Goal: Check status: Check status

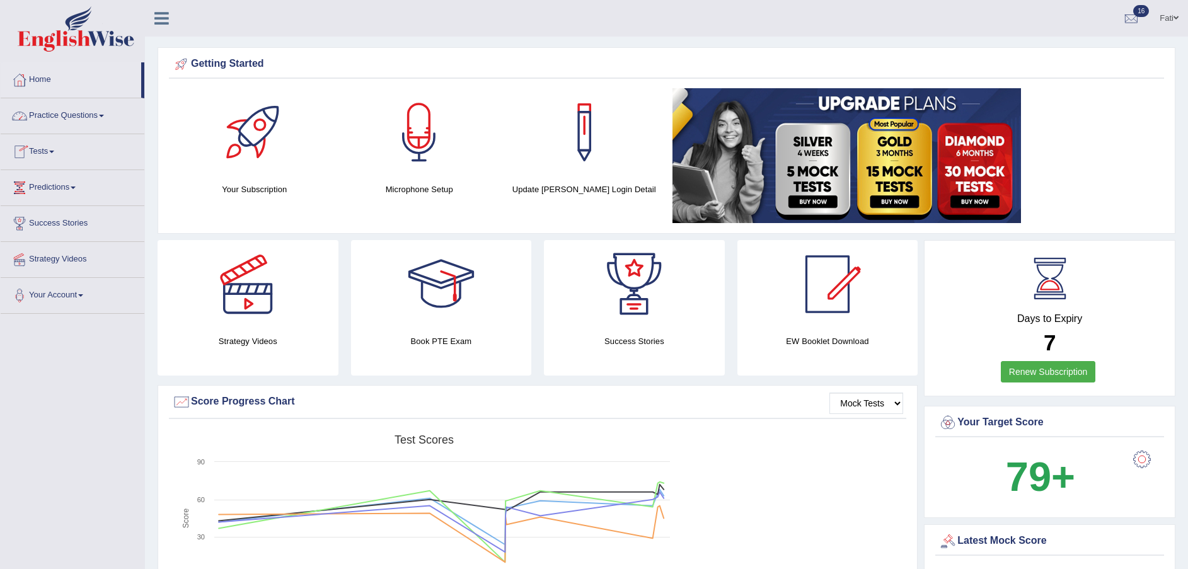
click at [76, 122] on link "Practice Questions" at bounding box center [73, 114] width 144 height 32
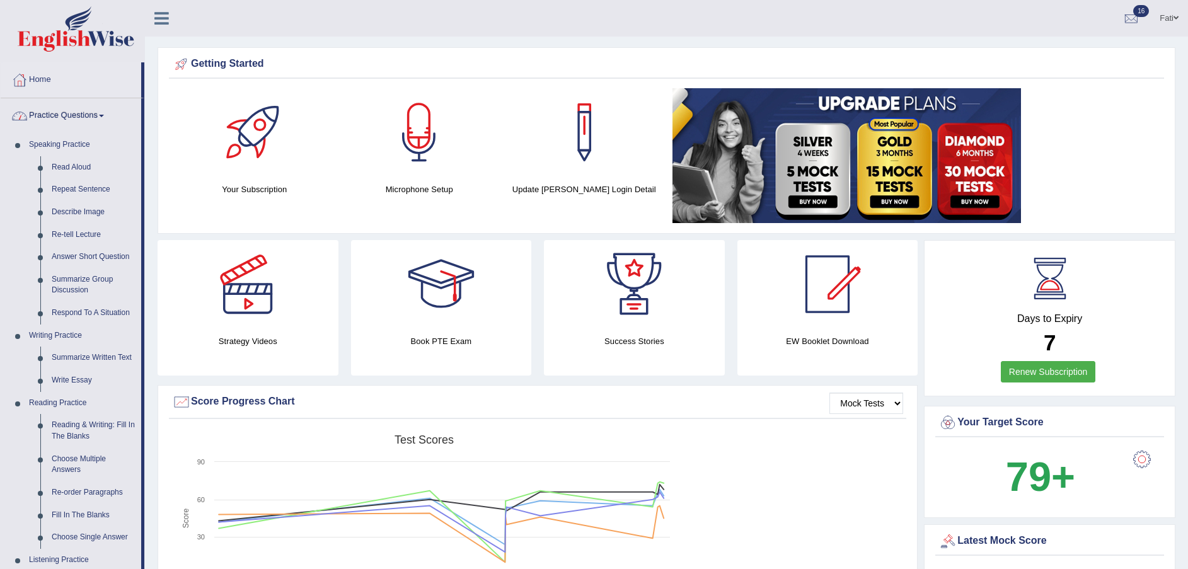
click at [87, 97] on li "Home" at bounding box center [73, 80] width 144 height 36
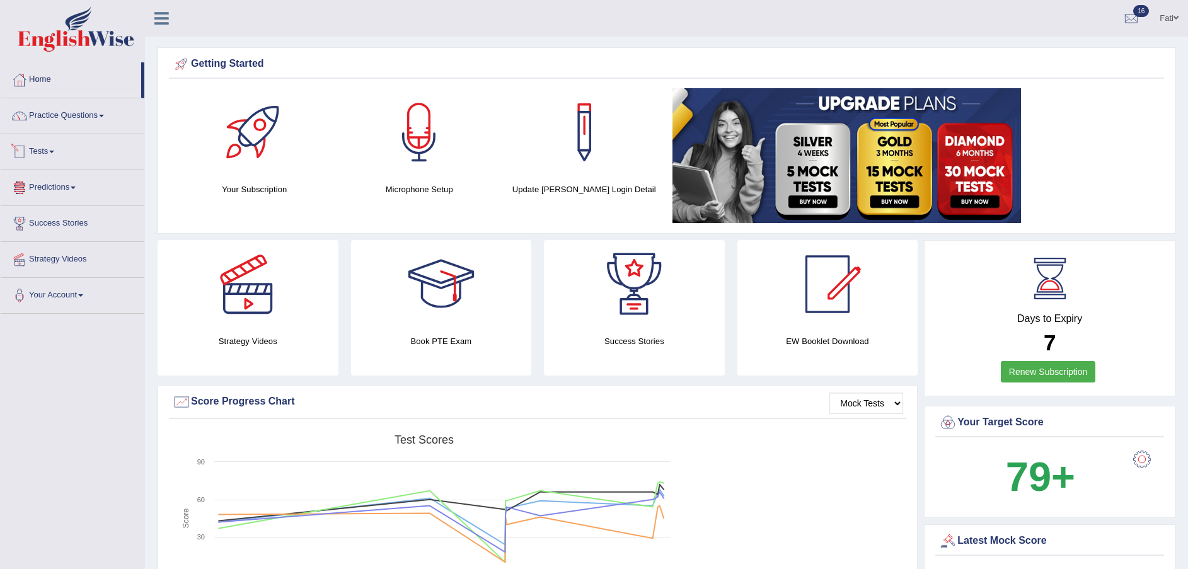
click at [50, 154] on link "Tests" at bounding box center [73, 150] width 144 height 32
click at [46, 224] on link "History" at bounding box center [82, 225] width 118 height 23
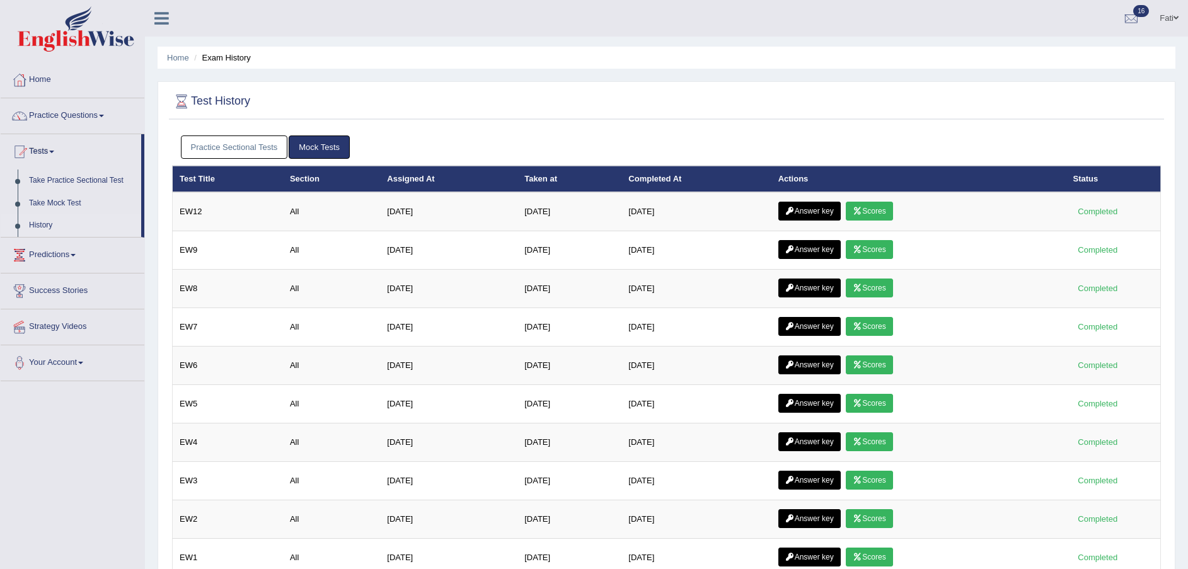
click at [265, 146] on link "Practice Sectional Tests" at bounding box center [234, 146] width 107 height 23
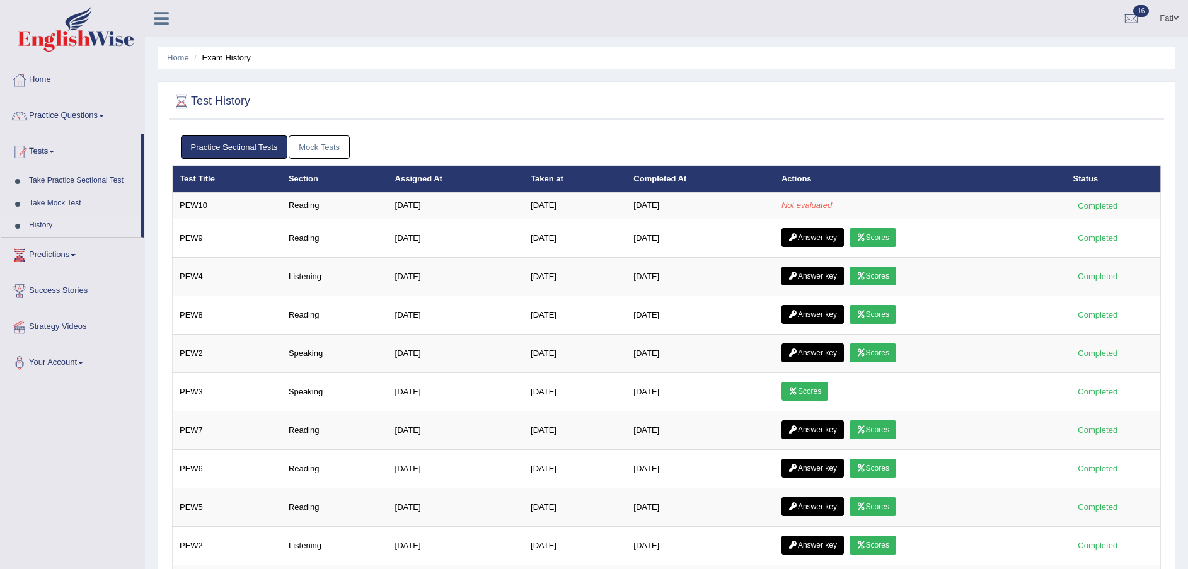
click at [318, 143] on link "Mock Tests" at bounding box center [319, 146] width 61 height 23
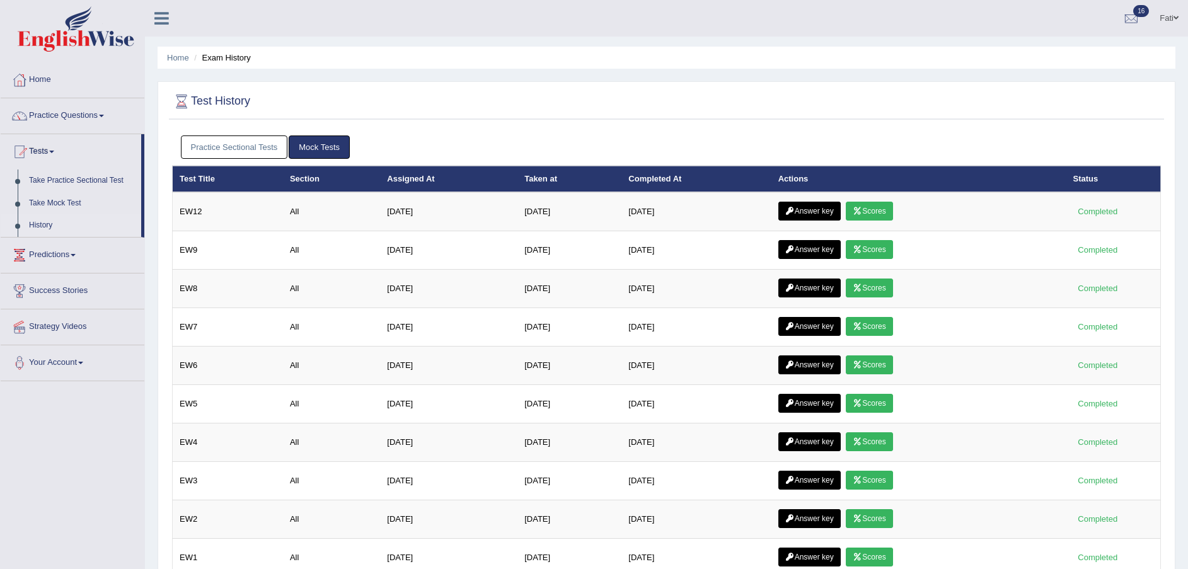
click at [804, 209] on link "Answer key" at bounding box center [809, 211] width 62 height 19
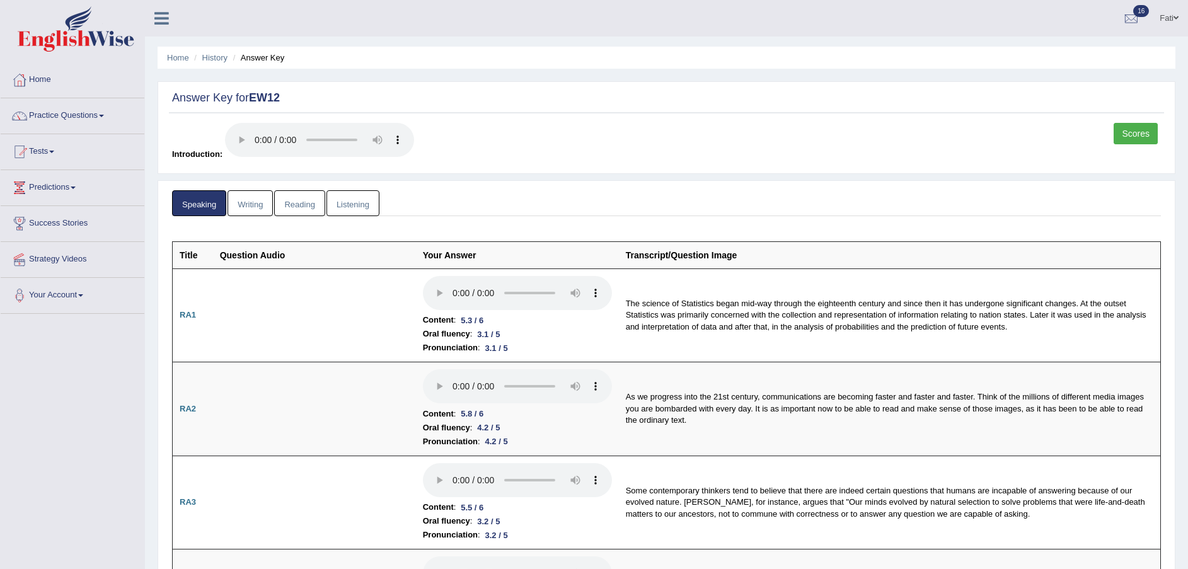
click at [315, 193] on link "Reading" at bounding box center [299, 203] width 50 height 26
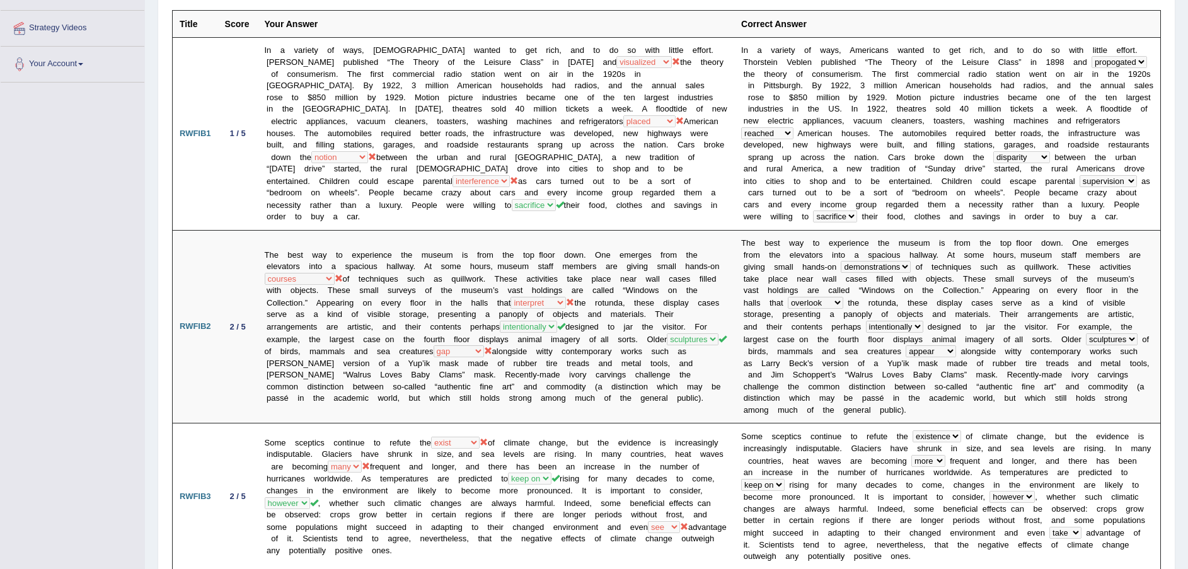
scroll to position [284, 0]
